Goal: Complete application form

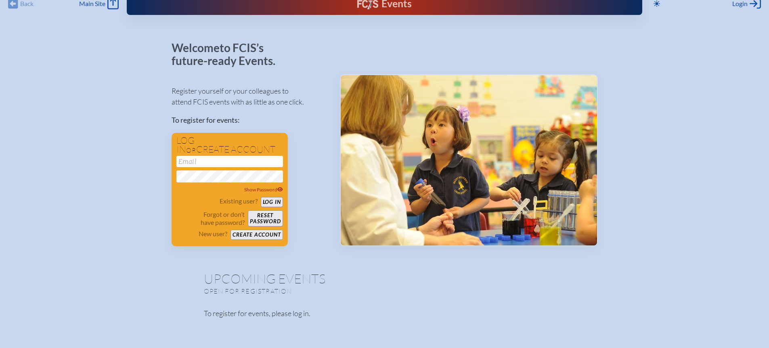
scroll to position [13, 0]
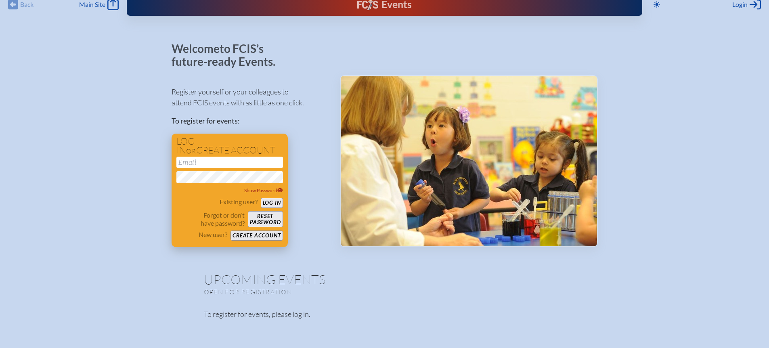
click at [259, 238] on button "Create account" at bounding box center [256, 235] width 52 height 10
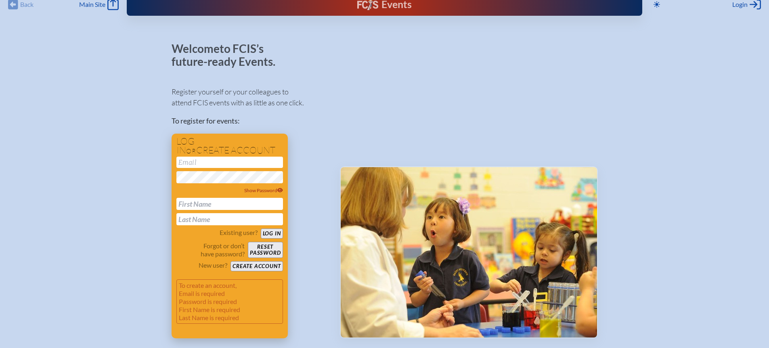
click at [229, 206] on input "text" at bounding box center [229, 204] width 107 height 12
type input "[PERSON_NAME]"
type input "Hand"
click at [250, 265] on button "Create account" at bounding box center [256, 266] width 52 height 10
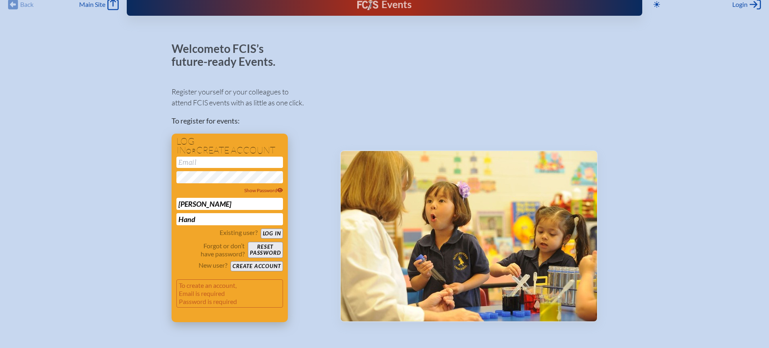
click at [225, 163] on input "email" at bounding box center [229, 162] width 107 height 11
type input "[EMAIL_ADDRESS][DOMAIN_NAME]"
click at [250, 191] on span "Show Password" at bounding box center [263, 190] width 39 height 6
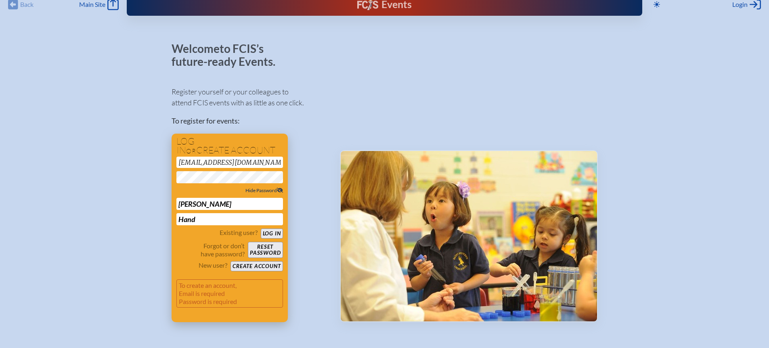
click at [260, 216] on input "Hand" at bounding box center [229, 219] width 107 height 12
click at [258, 268] on button "Create account" at bounding box center [256, 266] width 52 height 10
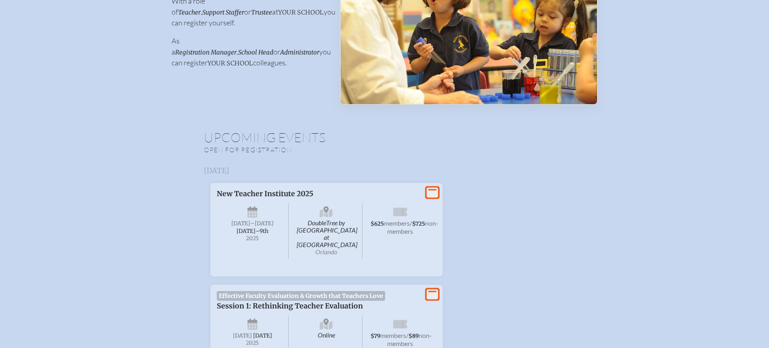
scroll to position [153, 0]
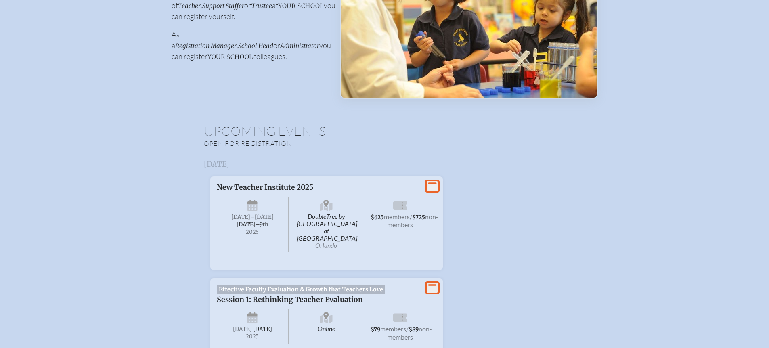
click at [432, 186] on icon at bounding box center [432, 186] width 11 height 10
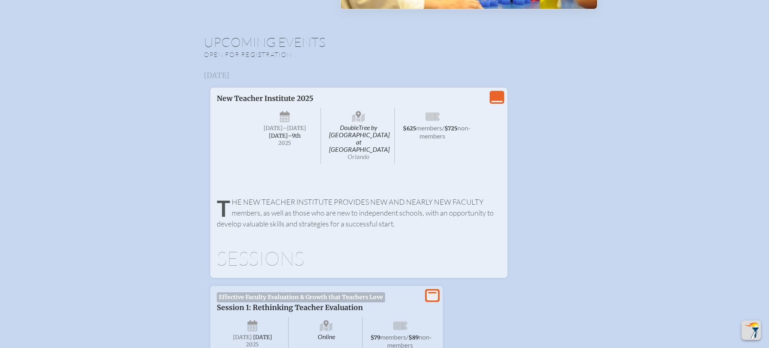
scroll to position [197, 0]
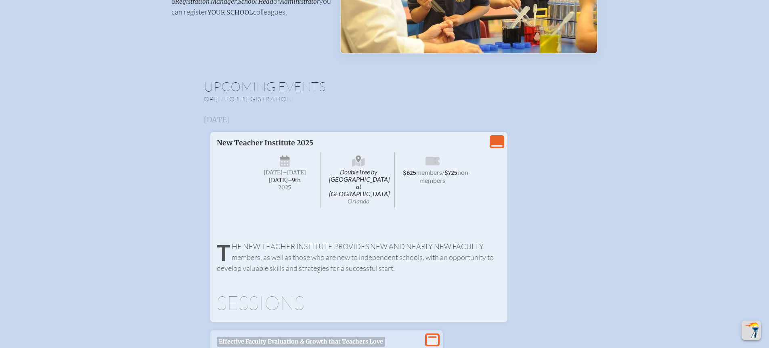
click at [319, 186] on span "Sunday –Tuesday , September 7th–⁠9th , 2025" at bounding box center [285, 180] width 72 height 56
click at [295, 189] on span "2025" at bounding box center [284, 187] width 59 height 6
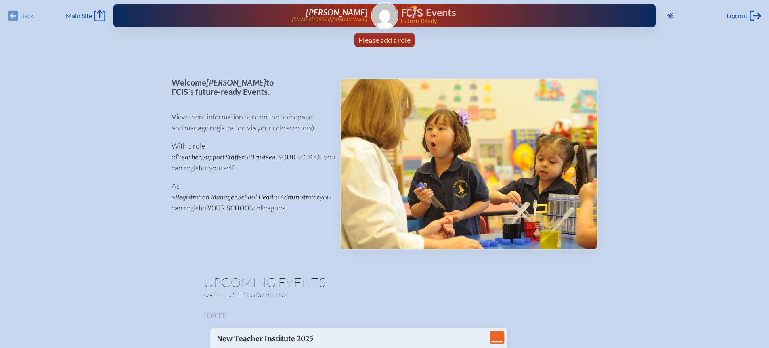
scroll to position [0, 0]
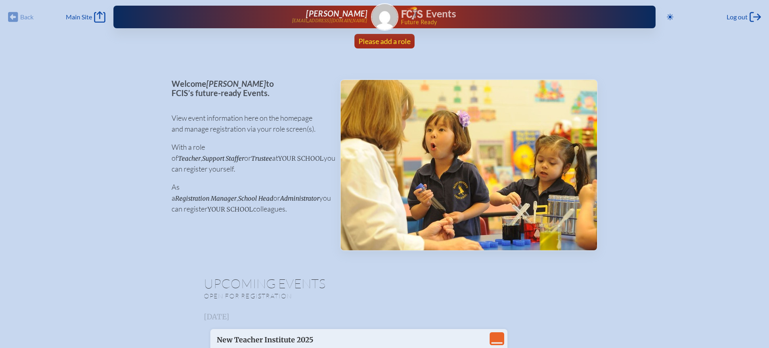
click at [374, 39] on span "Please add a role" at bounding box center [384, 41] width 52 height 9
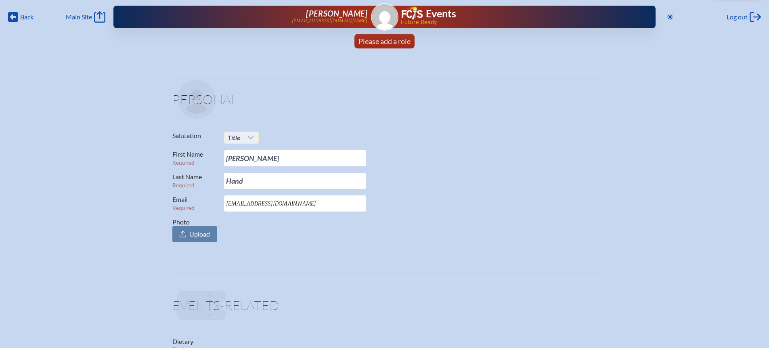
click at [250, 137] on icon at bounding box center [250, 137] width 6 height 6
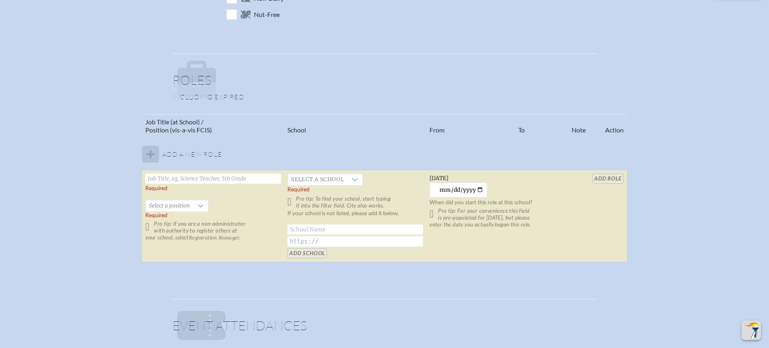
scroll to position [423, 0]
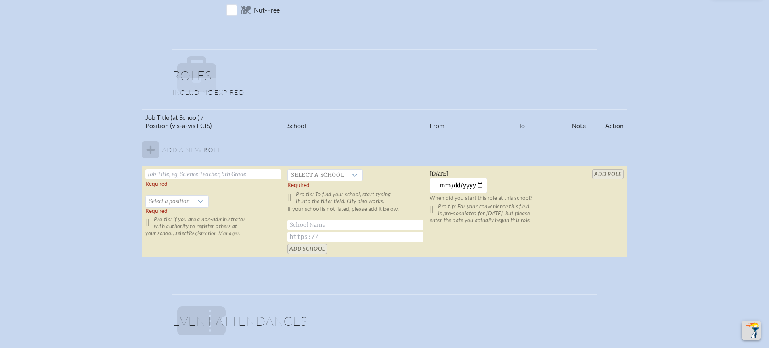
click at [234, 174] on input "text" at bounding box center [213, 174] width 136 height 10
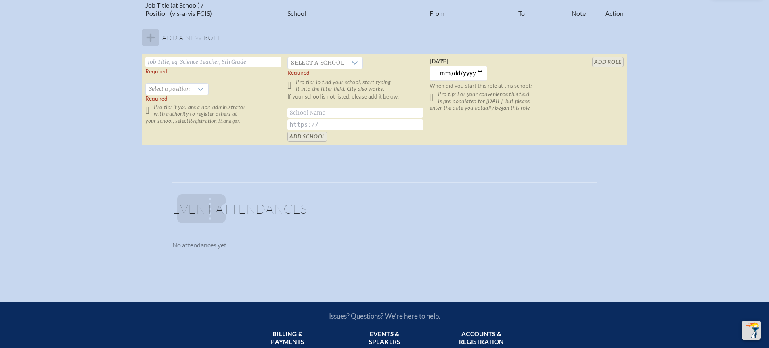
scroll to position [539, 0]
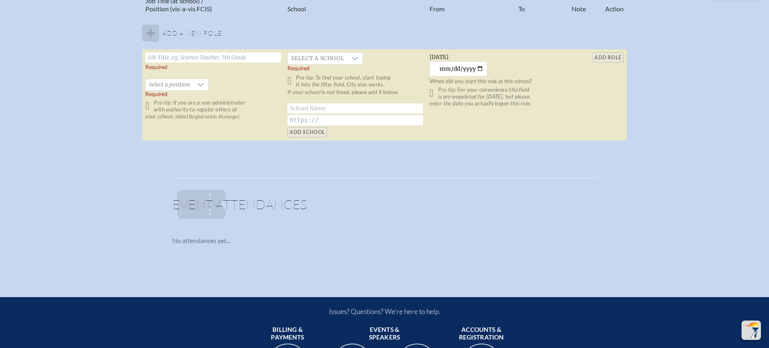
click at [151, 108] on p "Pro tip: If you are a non-administrator with authority to register others at yo…" at bounding box center [213, 109] width 136 height 21
click at [149, 107] on p "Pro tip: If you are a non-administrator with authority to register others at yo…" at bounding box center [213, 109] width 136 height 21
click at [180, 88] on span "Select a position" at bounding box center [169, 84] width 47 height 11
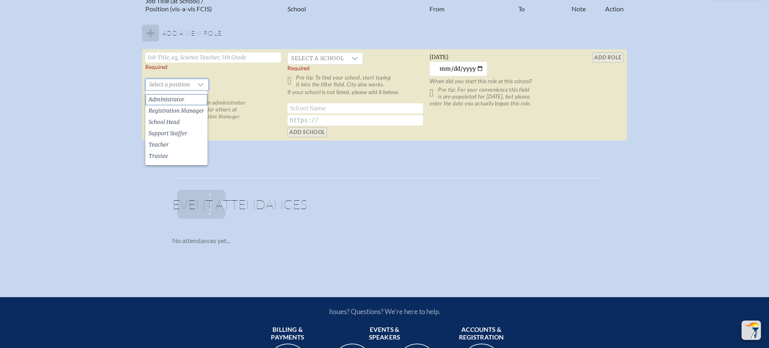
click at [180, 103] on span "Administrator" at bounding box center [166, 100] width 36 height 8
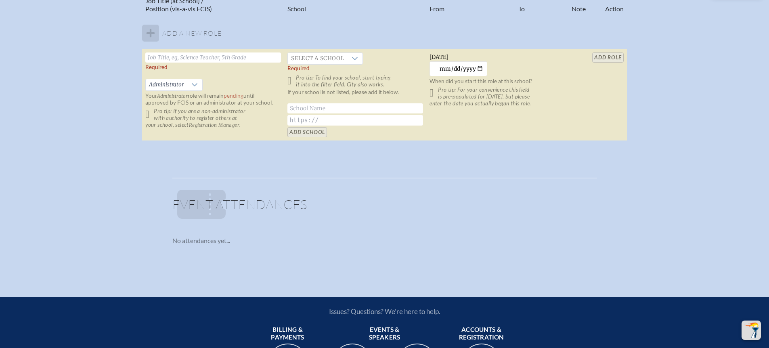
click at [147, 115] on p "Pro tip: If you are a non-administrator with authority to register others at yo…" at bounding box center [213, 118] width 136 height 21
click at [149, 115] on p "Pro tip: If you are a non-administrator with authority to register others at yo…" at bounding box center [213, 118] width 136 height 21
click at [214, 56] on input "text" at bounding box center [213, 57] width 136 height 10
type input "Admissions and Academic Support"
click at [304, 56] on span "Select a school" at bounding box center [317, 58] width 59 height 11
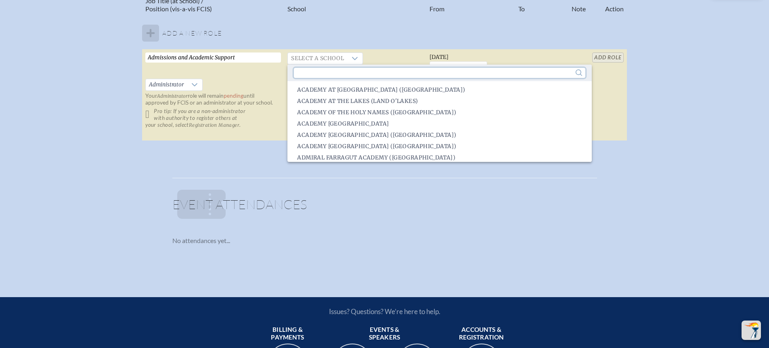
click at [322, 75] on input "text" at bounding box center [439, 73] width 291 height 10
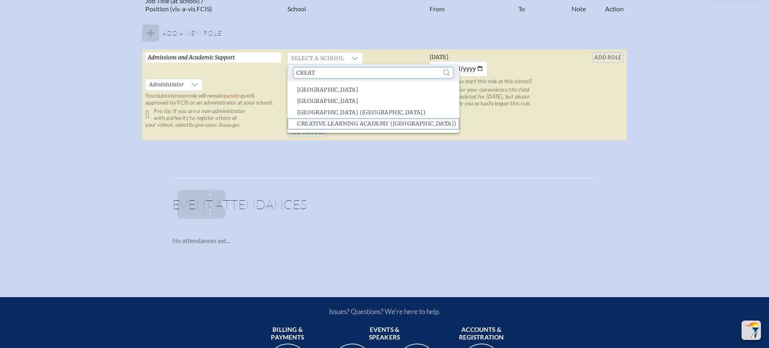
type input "creat"
click at [347, 120] on span "Creative Learning Academy (Pensacola)" at bounding box center [376, 124] width 159 height 8
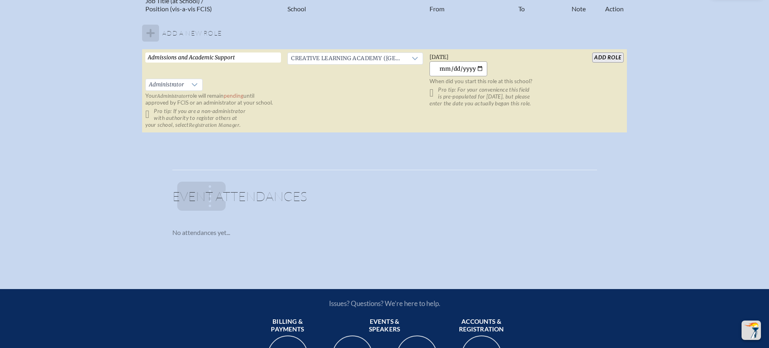
click at [482, 69] on input "2025-08-13" at bounding box center [458, 68] width 58 height 15
type input "2024-07-22"
click at [288, 117] on td "Creative Learning Academy (Pensacola)" at bounding box center [355, 91] width 142 height 84
click at [186, 82] on div "Administrator" at bounding box center [173, 85] width 57 height 12
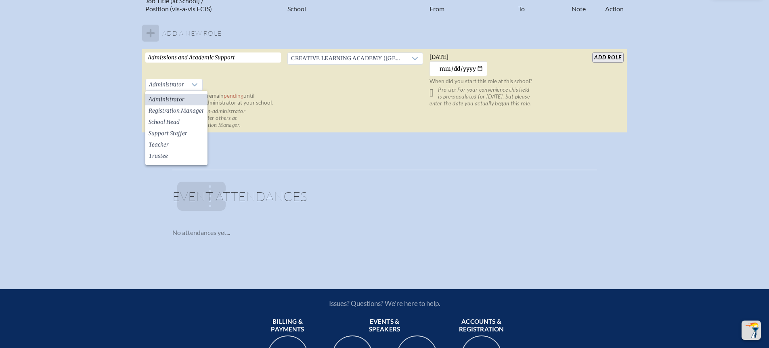
click at [305, 102] on td "Creative Learning Academy (Pensacola)" at bounding box center [355, 91] width 142 height 84
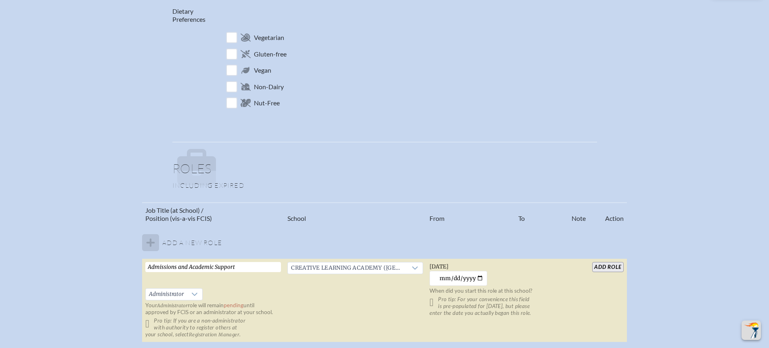
scroll to position [0, 0]
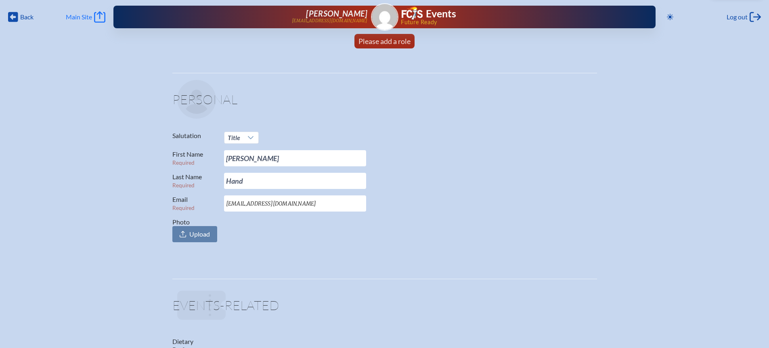
click at [82, 18] on span "Main Site" at bounding box center [79, 17] width 26 height 8
